Goal: Use online tool/utility

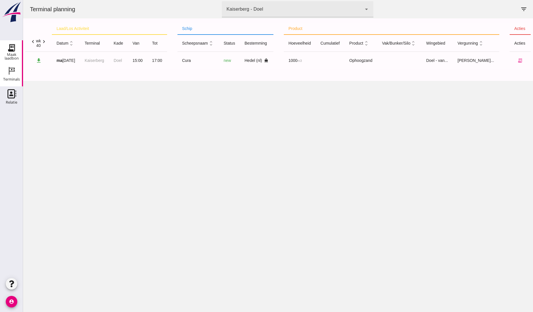
click at [12, 48] on icon "Maak laadbon" at bounding box center [11, 47] width 9 height 9
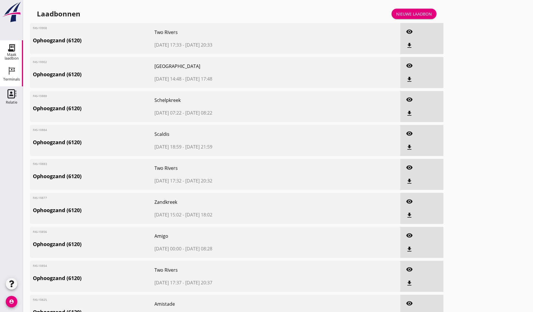
click at [12, 66] on link "Terminals Terminals" at bounding box center [11, 74] width 23 height 23
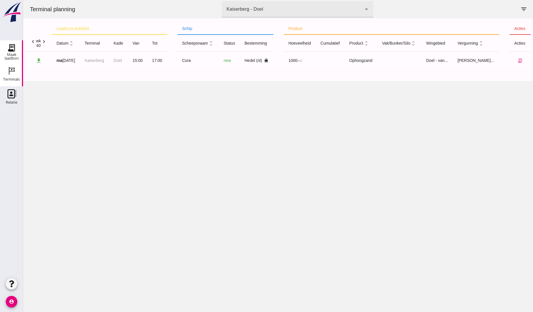
click at [15, 50] on icon "Maak laadbon" at bounding box center [11, 47] width 9 height 9
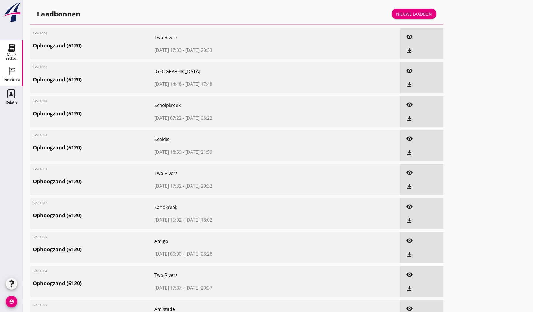
click at [16, 74] on icon "Terminals" at bounding box center [11, 70] width 9 height 9
